Goal: Information Seeking & Learning: Learn about a topic

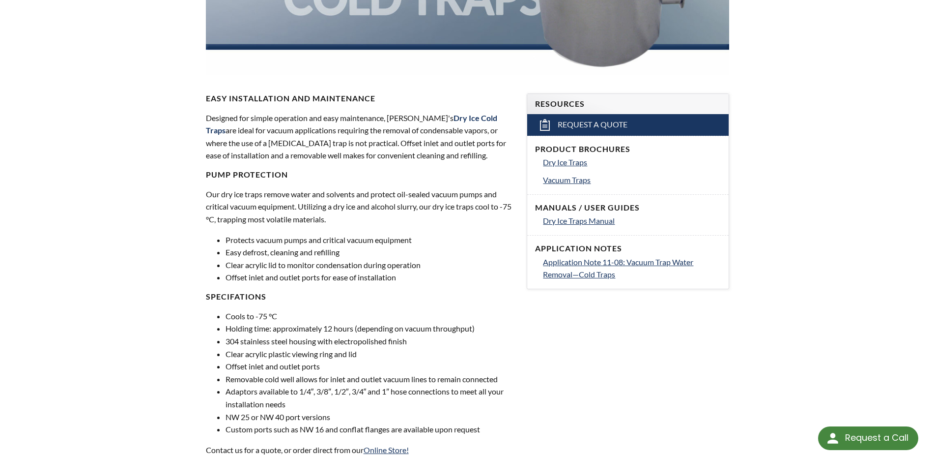
scroll to position [551, 0]
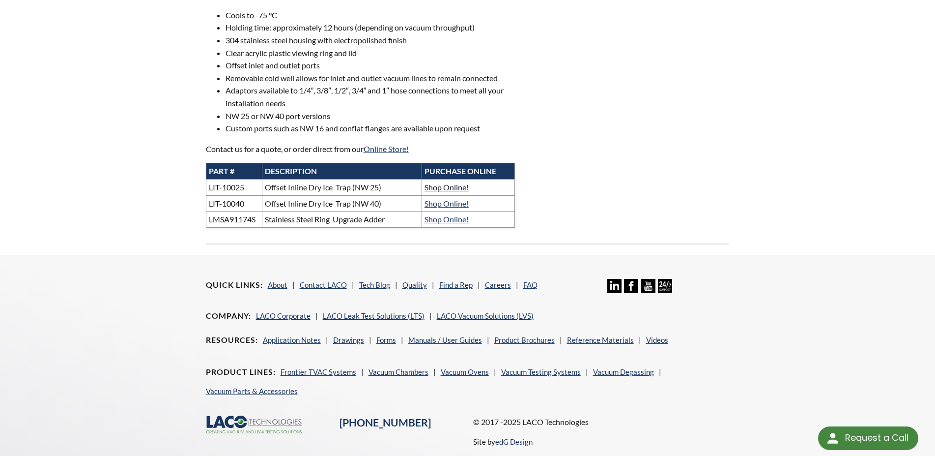
click at [453, 190] on link "Shop Online!" at bounding box center [447, 186] width 44 height 9
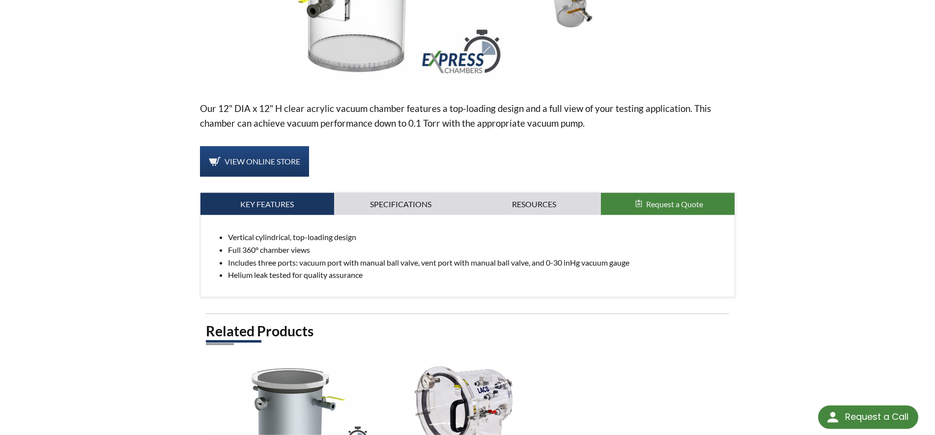
scroll to position [301, 0]
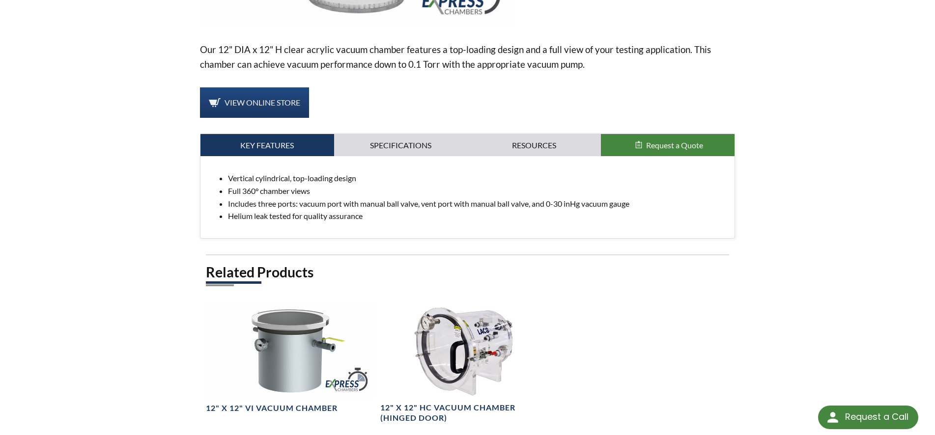
click at [373, 158] on div "Vertical cylindrical, top-loading design Full 360° chamber views Includes three…" at bounding box center [467, 197] width 535 height 82
click at [377, 147] on link "Specifications" at bounding box center [401, 145] width 134 height 23
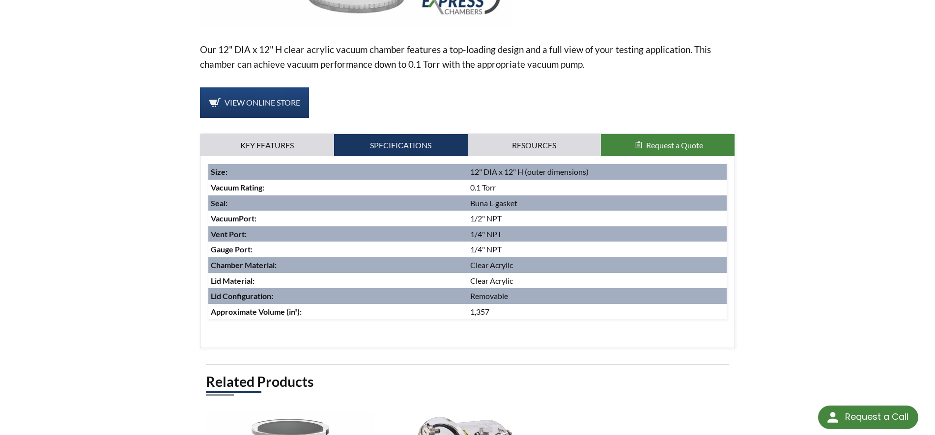
scroll to position [0, 0]
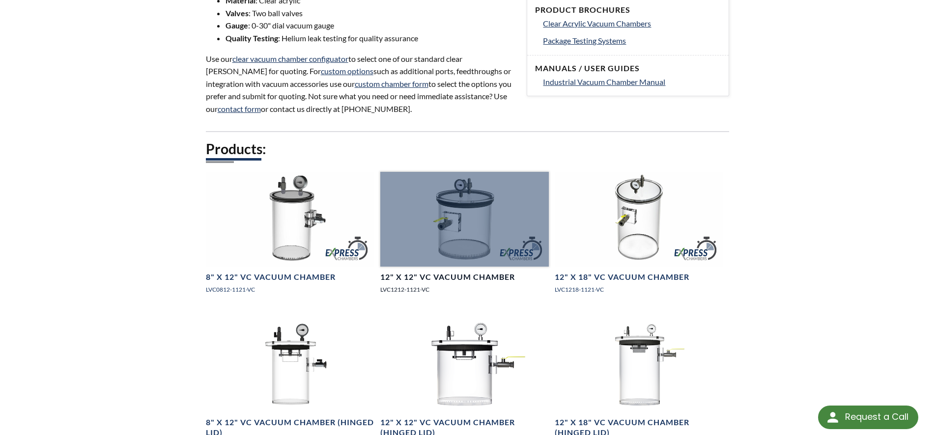
scroll to position [551, 0]
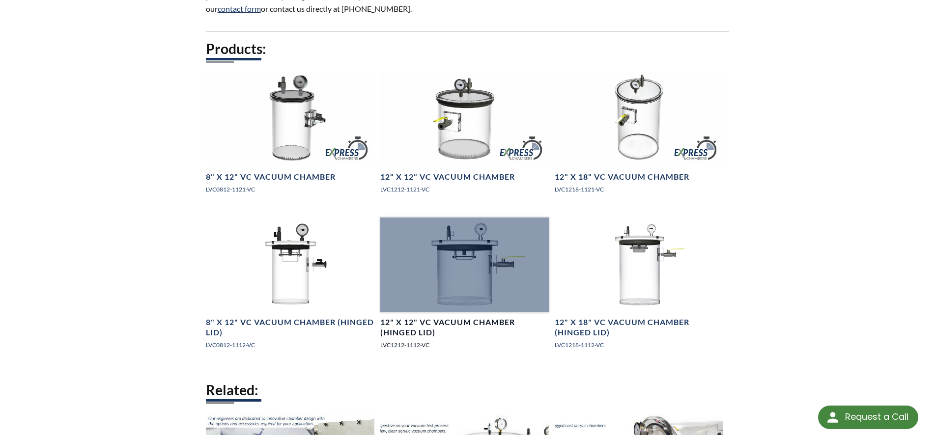
click at [471, 259] on div at bounding box center [464, 265] width 169 height 95
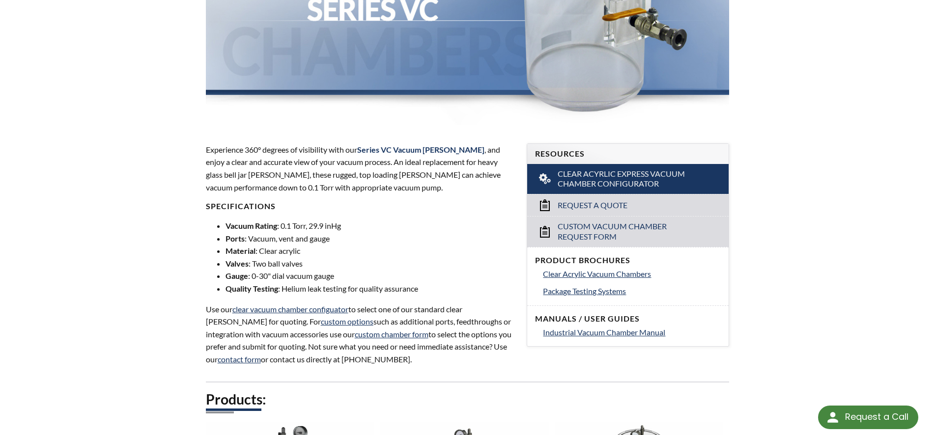
scroll to position [401, 0]
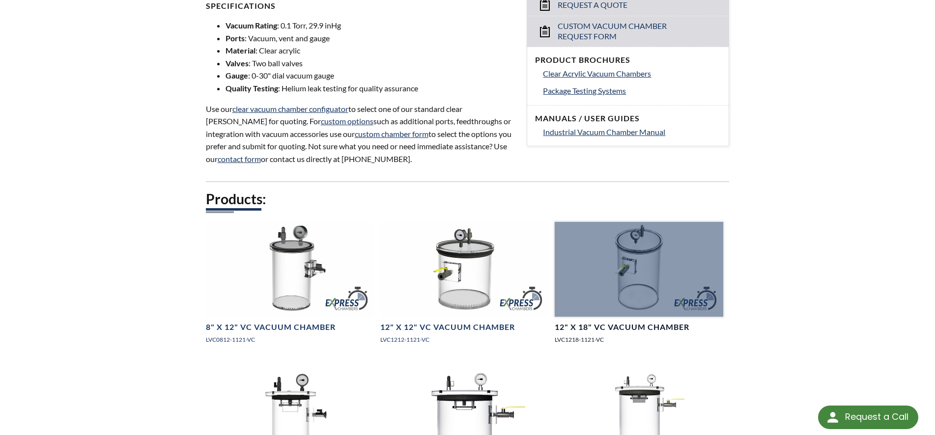
click at [629, 270] on div at bounding box center [639, 269] width 169 height 95
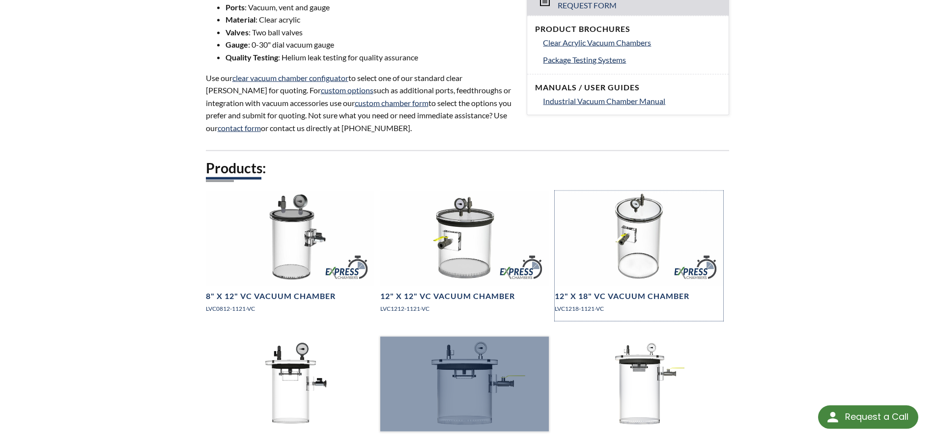
scroll to position [551, 0]
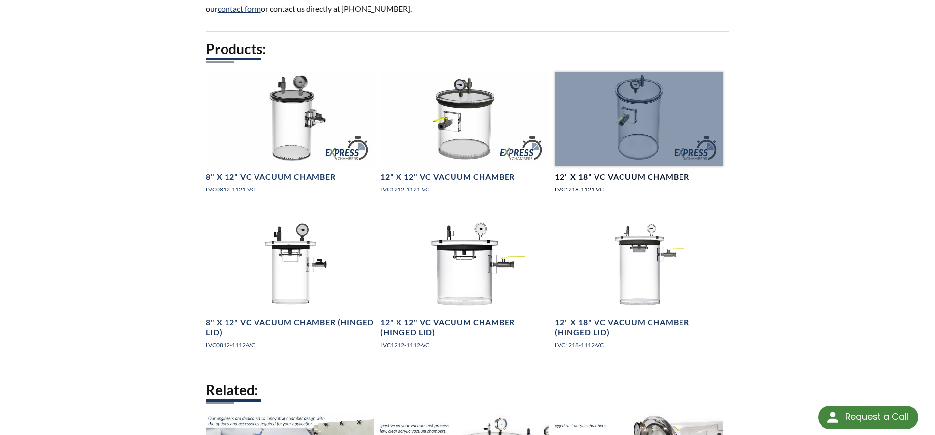
click at [610, 126] on div at bounding box center [639, 119] width 169 height 95
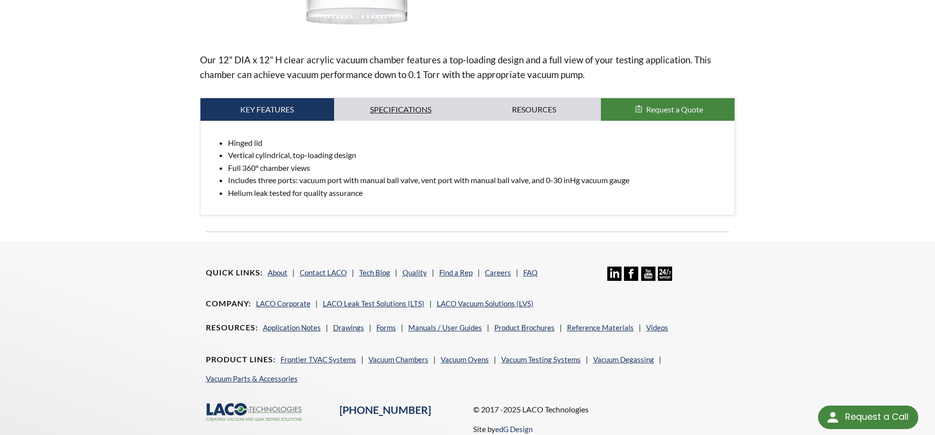
scroll to position [100, 0]
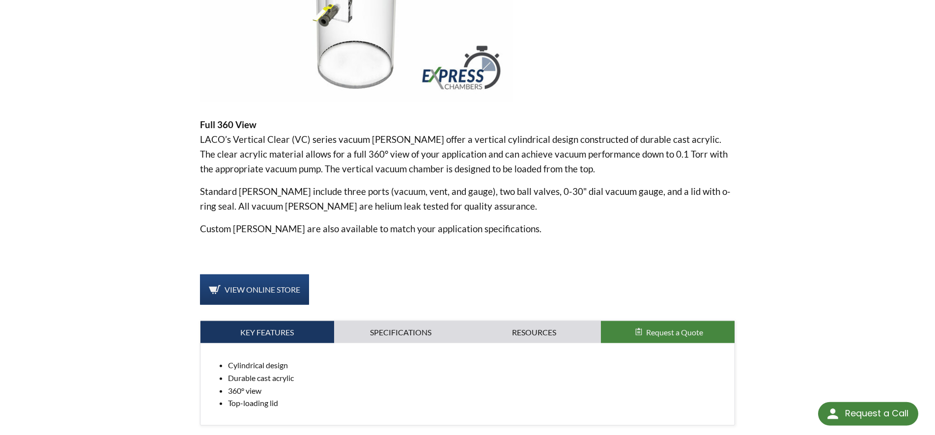
scroll to position [251, 0]
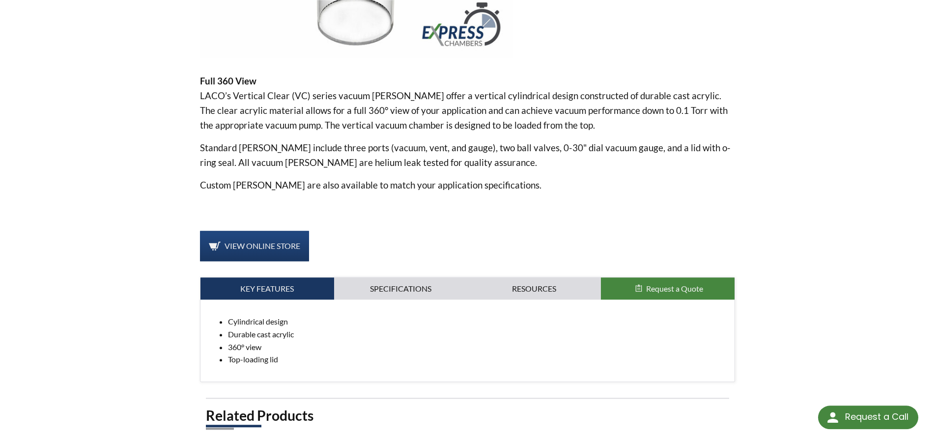
scroll to position [301, 0]
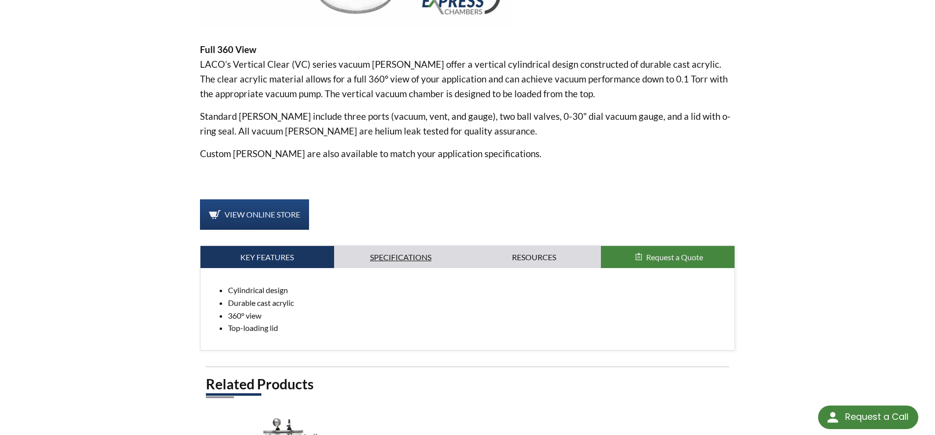
click at [422, 253] on link "Specifications" at bounding box center [401, 257] width 134 height 23
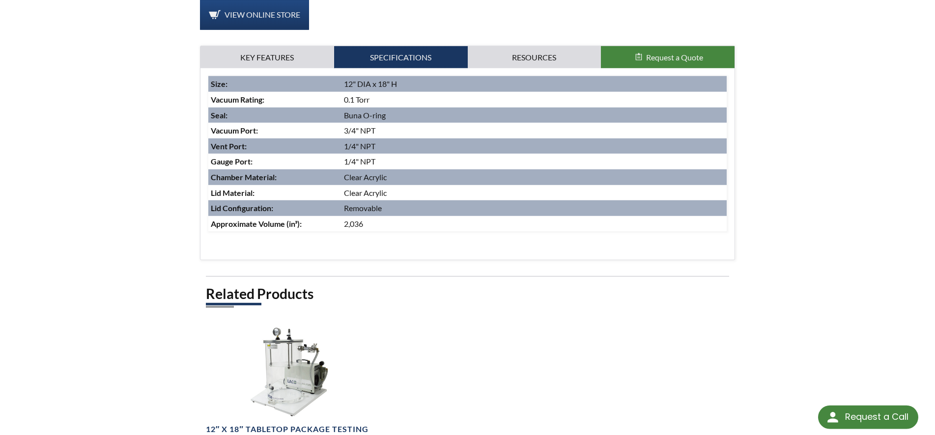
scroll to position [501, 0]
click at [526, 63] on link "Resources" at bounding box center [535, 57] width 134 height 23
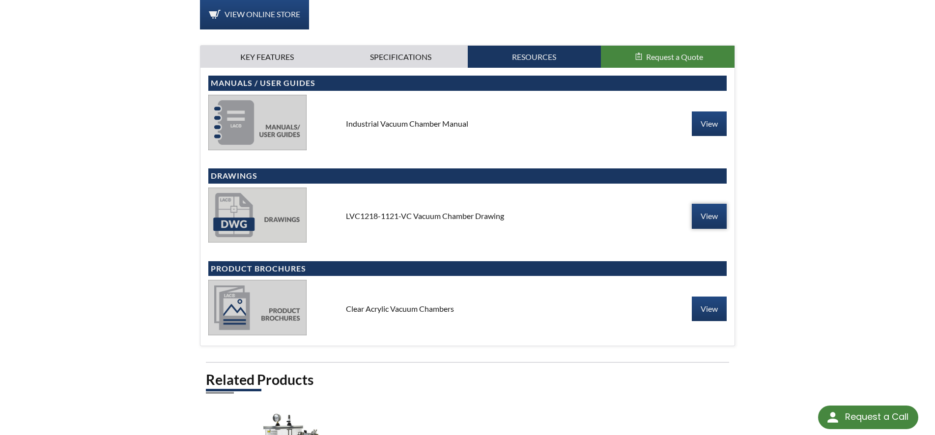
click at [692, 210] on link "View" at bounding box center [709, 216] width 35 height 25
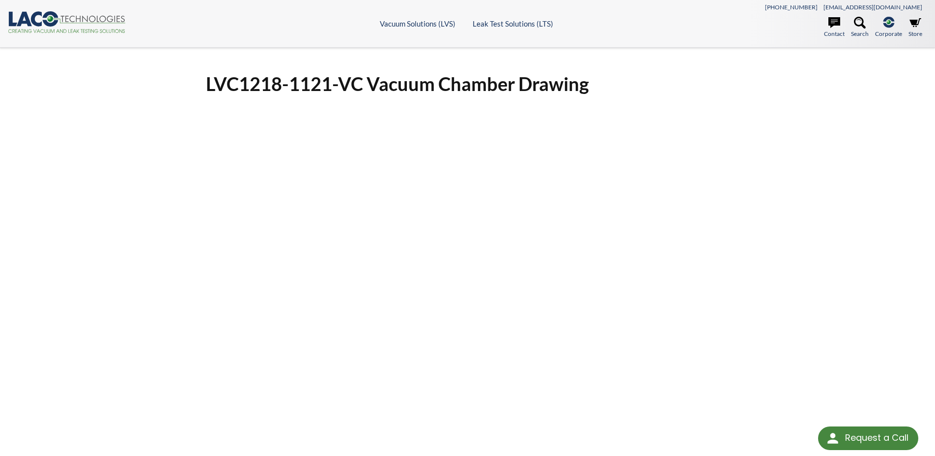
scroll to position [251, 0]
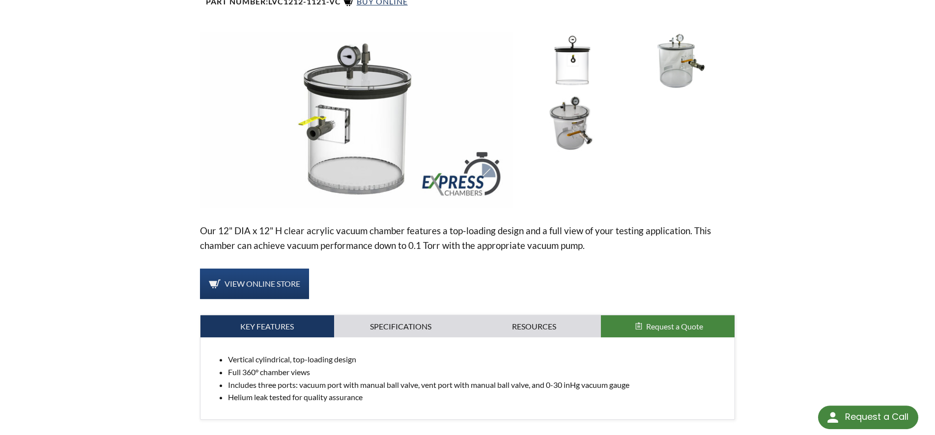
scroll to position [100, 0]
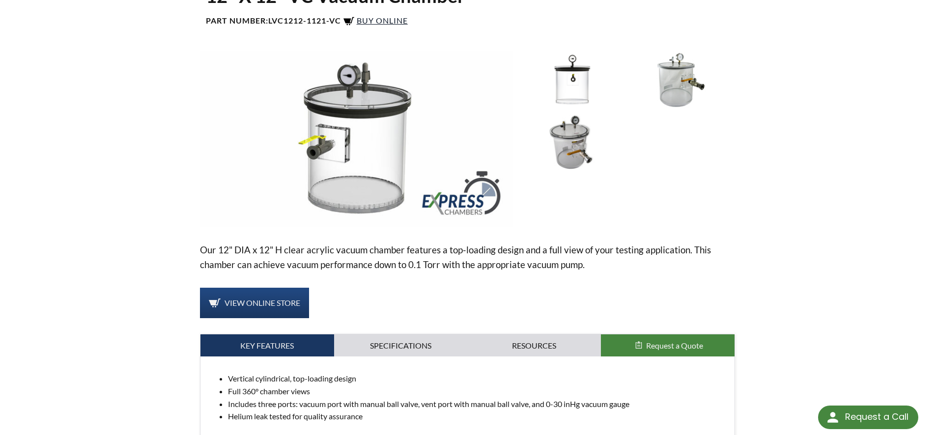
click at [393, 22] on span "Buy Online" at bounding box center [382, 20] width 51 height 9
